Goal: Navigation & Orientation: Find specific page/section

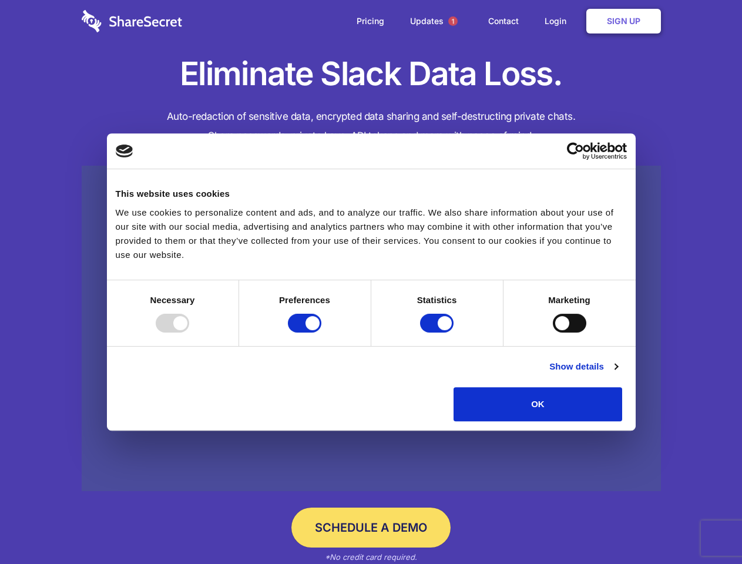
click at [189, 332] on div at bounding box center [172, 323] width 33 height 19
click at [321, 332] on input "Preferences" at bounding box center [304, 323] width 33 height 19
checkbox input "false"
click at [438, 332] on input "Statistics" at bounding box center [436, 323] width 33 height 19
checkbox input "false"
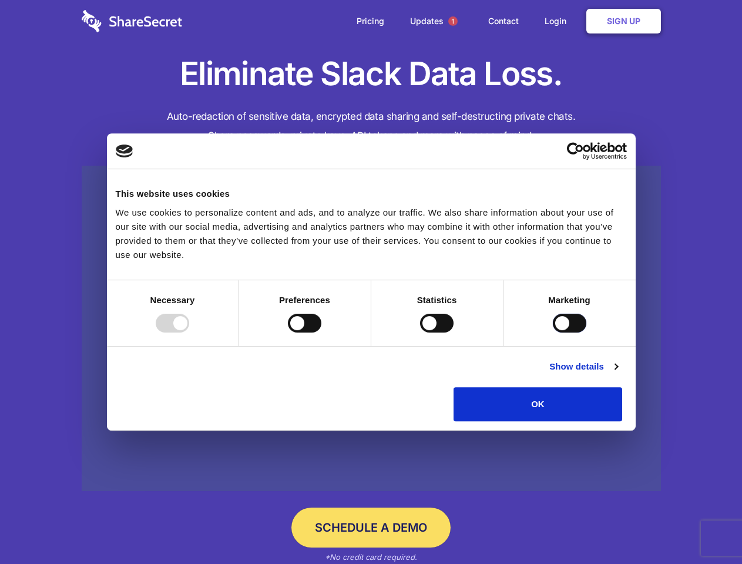
click at [552, 332] on input "Marketing" at bounding box center [568, 323] width 33 height 19
checkbox input "true"
click at [617, 373] on link "Show details" at bounding box center [583, 366] width 68 height 14
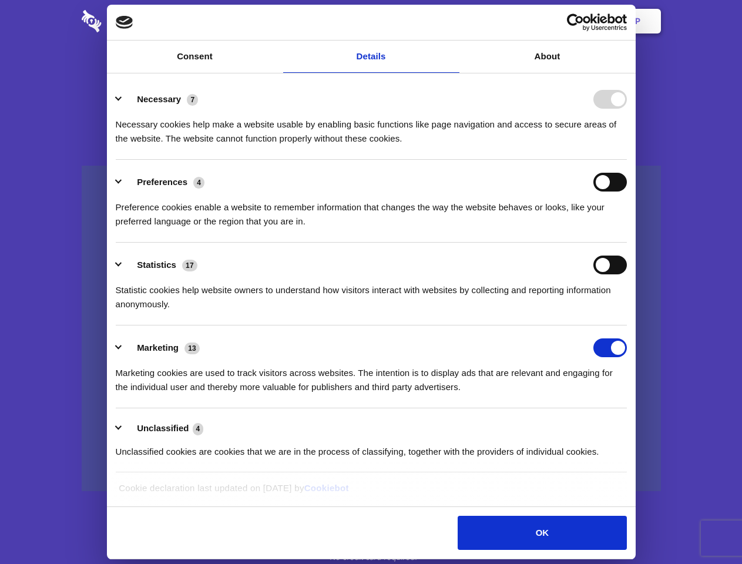
click at [626, 160] on li "Necessary 7 Necessary cookies help make a website usable by enabling basic func…" at bounding box center [371, 118] width 511 height 83
click at [452, 21] on span "1" at bounding box center [452, 20] width 9 height 9
